Goal: Use online tool/utility: Utilize a website feature to perform a specific function

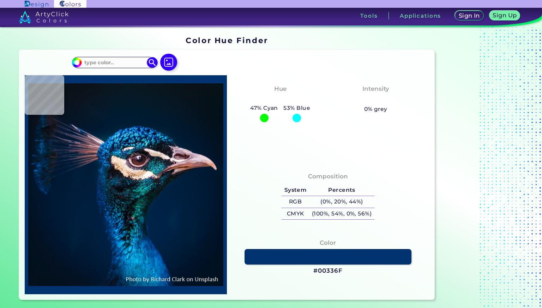
type input "#000000"
type input "#0b121a"
type input "#0B121A"
type input "#0a1117"
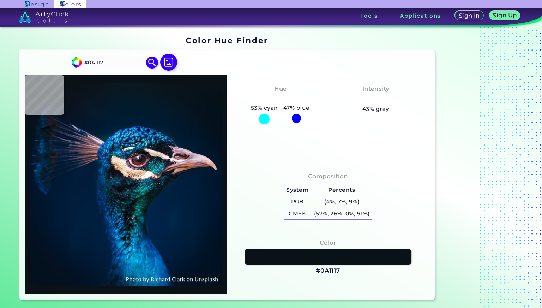
click at [110, 62] on input "#0A1117" at bounding box center [115, 63] width 66 height 10
drag, startPoint x: 110, startPoint y: 62, endPoint x: 77, endPoint y: 63, distance: 33.6
click at [77, 63] on div "#0a1117 #0A1117 Acadia ◉ Acid Green ◉ Aero Blue ◉ Alabaster ◉ Albescent White ◉…" at bounding box center [114, 62] width 85 height 11
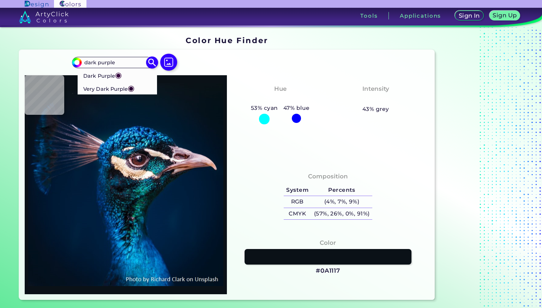
type input "dark purple"
click at [104, 77] on p "Dark Purple ◉" at bounding box center [102, 75] width 38 height 13
type input "#35063e"
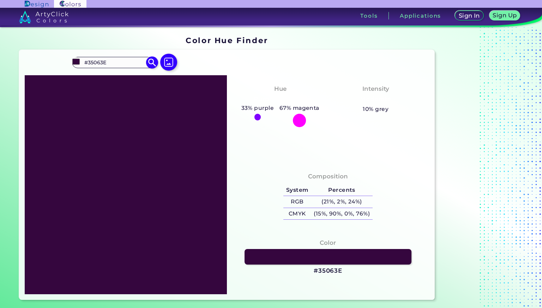
click at [124, 62] on input "#35063E" at bounding box center [115, 63] width 66 height 10
drag, startPoint x: 124, startPoint y: 62, endPoint x: 85, endPoint y: 63, distance: 39.2
click at [85, 63] on input "#35063E" at bounding box center [115, 63] width 66 height 10
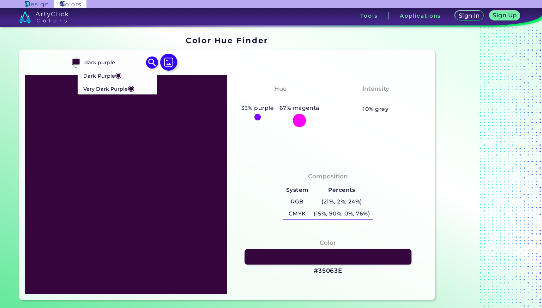
type input "dark purple"
click at [114, 88] on p "Very Dark Purple ◉" at bounding box center [108, 88] width 51 height 13
type input "#2a0134"
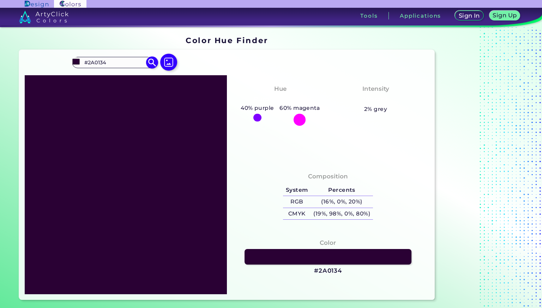
click at [129, 63] on input "#2A0134" at bounding box center [115, 63] width 66 height 10
type input "#"
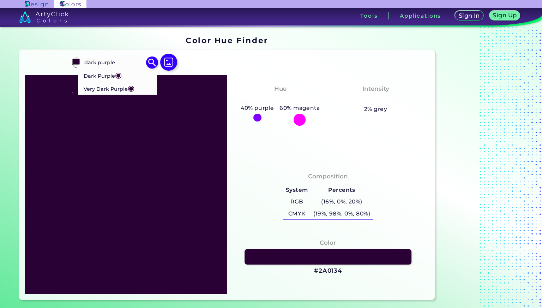
type input "dark purple"
click at [110, 86] on p "Very Dark Purple ◉" at bounding box center [108, 88] width 51 height 13
type input "#2a0134"
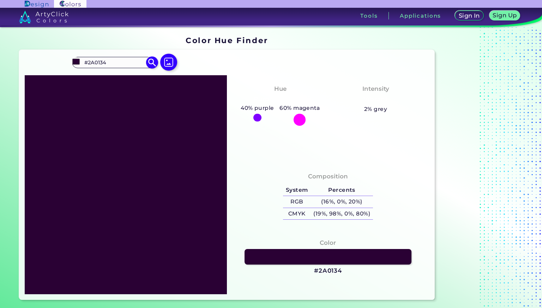
click at [115, 65] on input "#2A0134" at bounding box center [115, 63] width 66 height 10
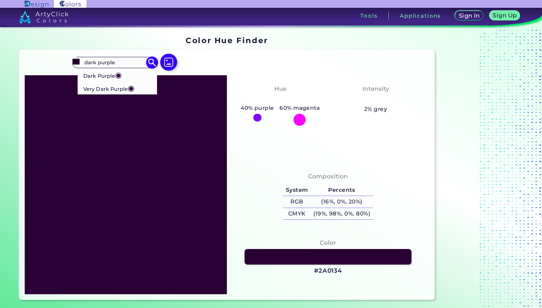
type input "dark purple"
click at [130, 88] on span "◉" at bounding box center [131, 87] width 7 height 9
type input "#2a0134"
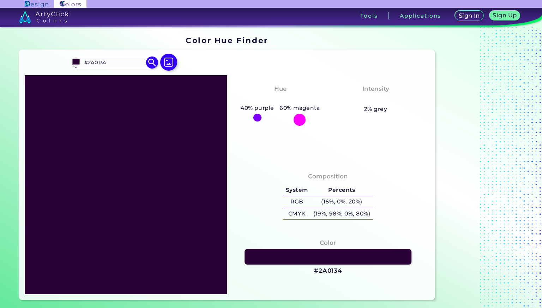
click at [127, 63] on input "#2A0134" at bounding box center [115, 63] width 66 height 10
type input "dark pu"
click at [114, 74] on p "Dark Purple ◉" at bounding box center [102, 75] width 38 height 13
type input "#35063e"
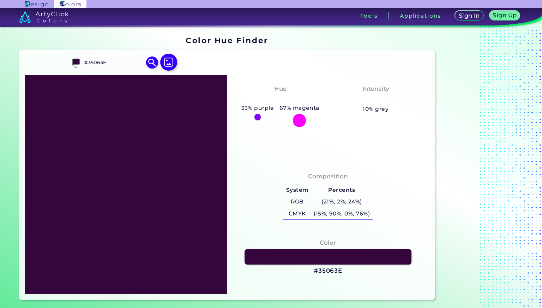
click at [119, 62] on input "#35063E" at bounding box center [115, 63] width 66 height 10
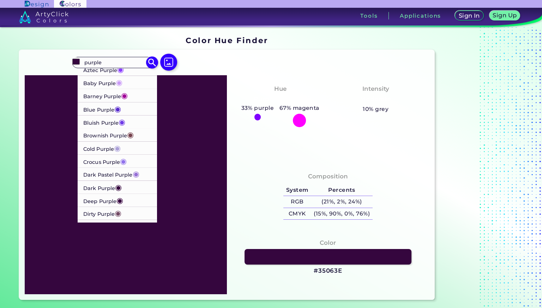
scroll to position [16, 0]
type input "purple"
click at [106, 198] on p "Deep Purple ◉" at bounding box center [103, 199] width 40 height 13
type input "#36013f"
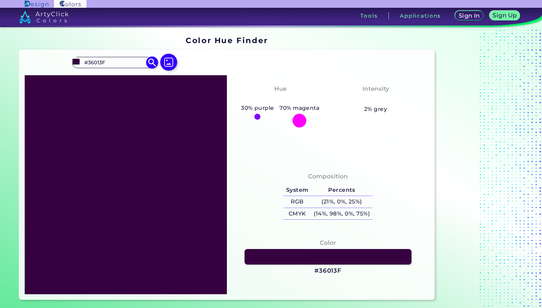
click at [128, 64] on input "#36013F" at bounding box center [115, 63] width 66 height 10
type input "#"
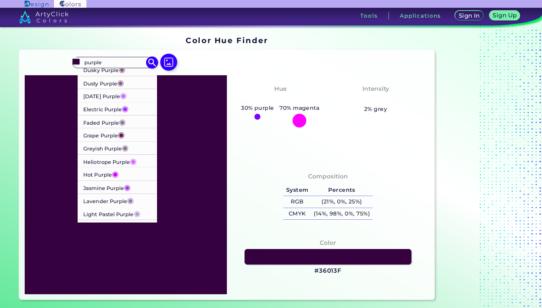
scroll to position [190, 0]
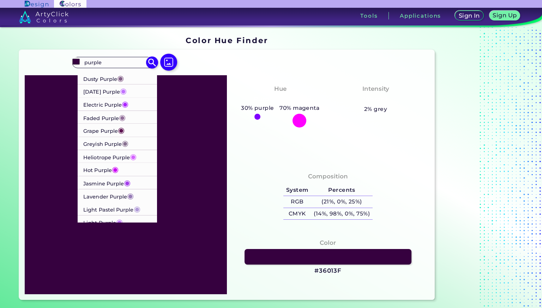
type input "purple"
click at [128, 128] on li "Grape Purple ◉" at bounding box center [117, 130] width 80 height 13
type input "#5d1451"
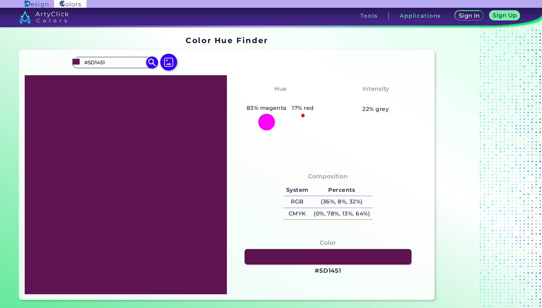
scroll to position [0, 0]
drag, startPoint x: 118, startPoint y: 64, endPoint x: 77, endPoint y: 65, distance: 41.3
click at [77, 65] on div "#5d1451 #5D1451 ArtyClick Purple ◉ Aztec Purple ◉ Baby Purple ◉ Barney Purple ◉…" at bounding box center [114, 62] width 85 height 11
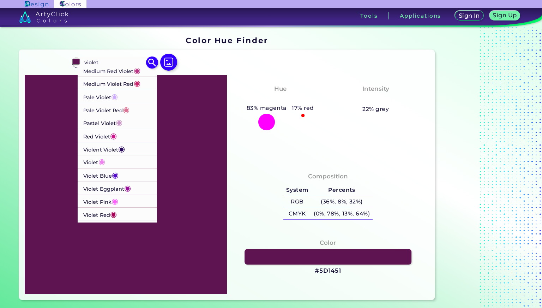
scroll to position [63, 0]
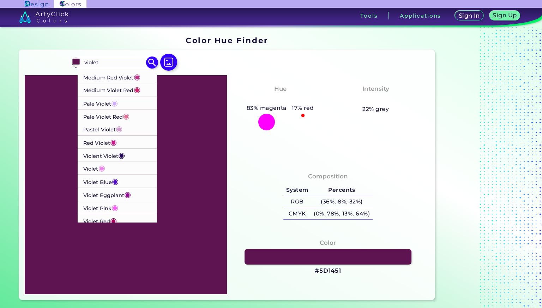
type input "violet"
click at [108, 157] on p "Violent Violet ◉" at bounding box center [104, 155] width 42 height 13
type input "#290c5e"
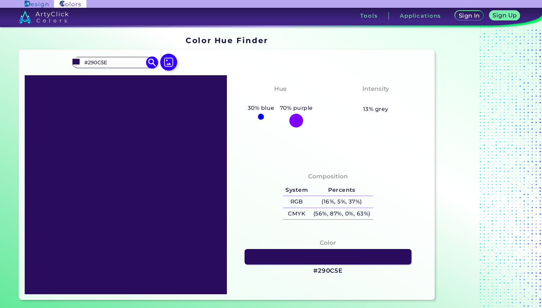
scroll to position [0, 0]
click at [310, 258] on link at bounding box center [328, 257] width 168 height 16
click at [325, 269] on h3 "#290C5E" at bounding box center [328, 271] width 29 height 8
click at [119, 59] on input "#290C5E" at bounding box center [115, 63] width 66 height 10
drag, startPoint x: 119, startPoint y: 63, endPoint x: 78, endPoint y: 63, distance: 41.0
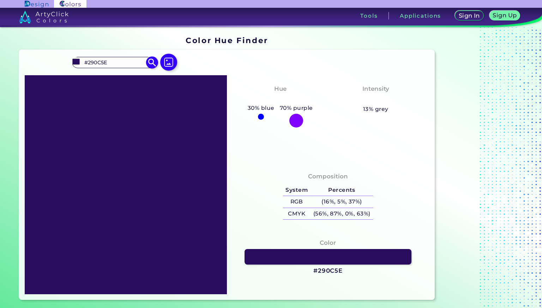
click at [78, 63] on div "#290c5e #290C5E Blue Violet ◉ [PERSON_NAME] ◉ Dark Violet ◉ Deep Violet ◉ Light…" at bounding box center [114, 62] width 85 height 11
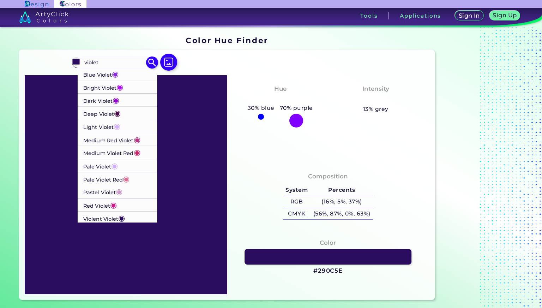
type input "violet"
click at [115, 74] on span "◉" at bounding box center [115, 73] width 7 height 9
type input "#8a2be2"
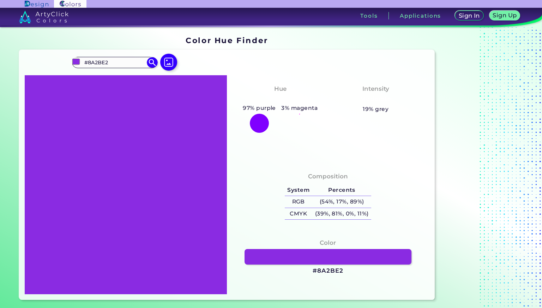
click at [327, 268] on h3 "#8A2BE2" at bounding box center [328, 271] width 30 height 8
click at [128, 64] on input "#8A2BE2" at bounding box center [115, 63] width 66 height 10
type input "#"
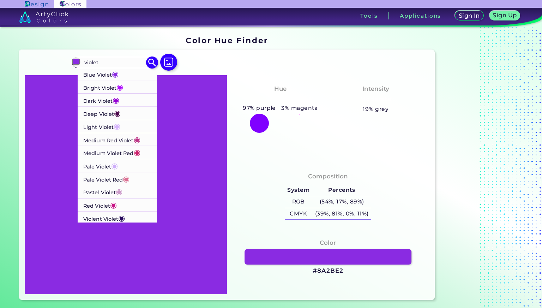
type input "violet"
click at [125, 72] on li "Blue Violet ◉" at bounding box center [117, 73] width 80 height 13
type input "#8a2be2"
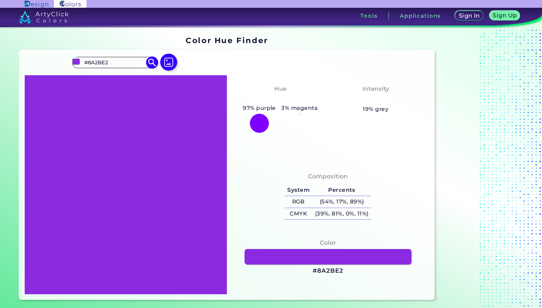
drag, startPoint x: 115, startPoint y: 65, endPoint x: 80, endPoint y: 66, distance: 35.3
click at [80, 66] on div "#8a2be2 #8A2BE2 Blue Violet ◉ [PERSON_NAME] ◉ Dark Violet ◉ Deep Violet ◉ Light…" at bounding box center [114, 62] width 85 height 11
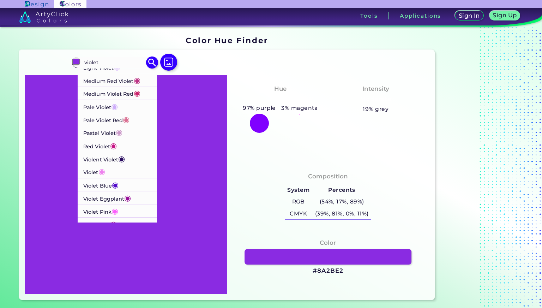
scroll to position [81, 0]
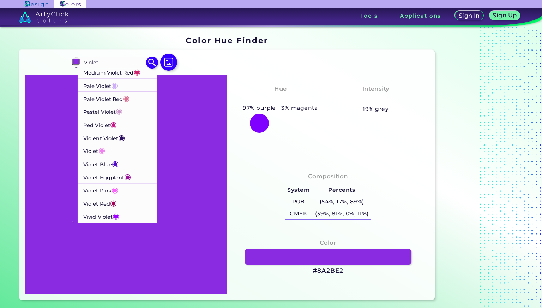
type input "violet"
click at [116, 165] on span "◉" at bounding box center [115, 163] width 7 height 9
type input "#510ac9"
type input "#510AC9"
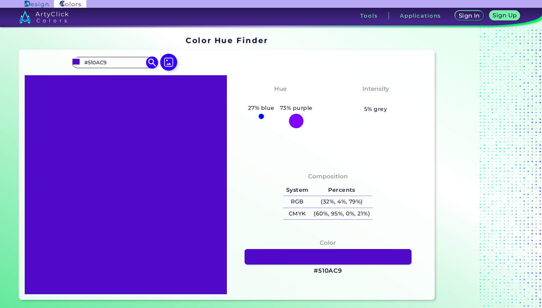
scroll to position [0, 0]
click at [338, 272] on h3 "#510AC9" at bounding box center [328, 271] width 29 height 8
